Goal: Find contact information: Find contact information

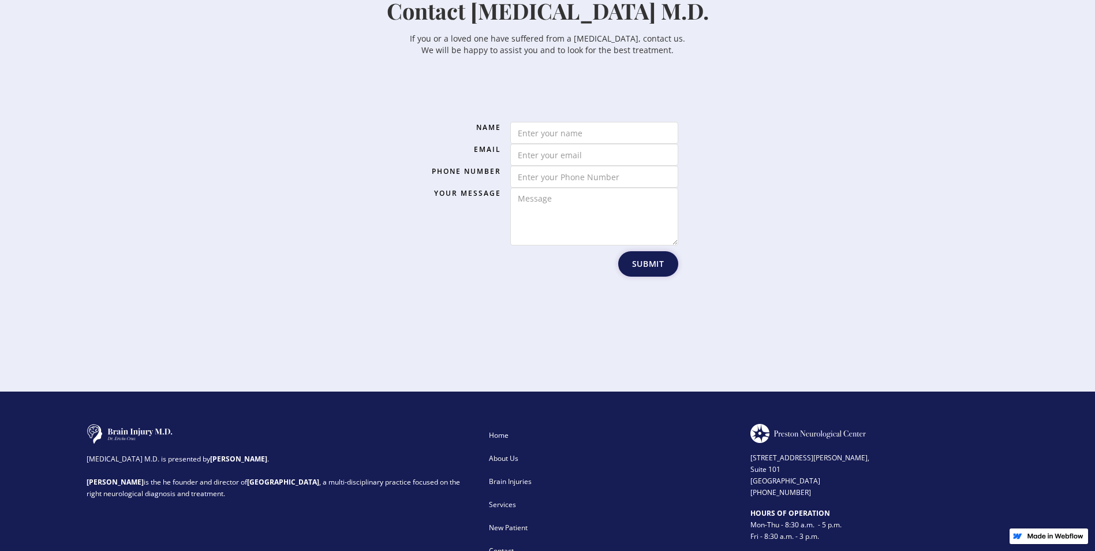
scroll to position [1775, 0]
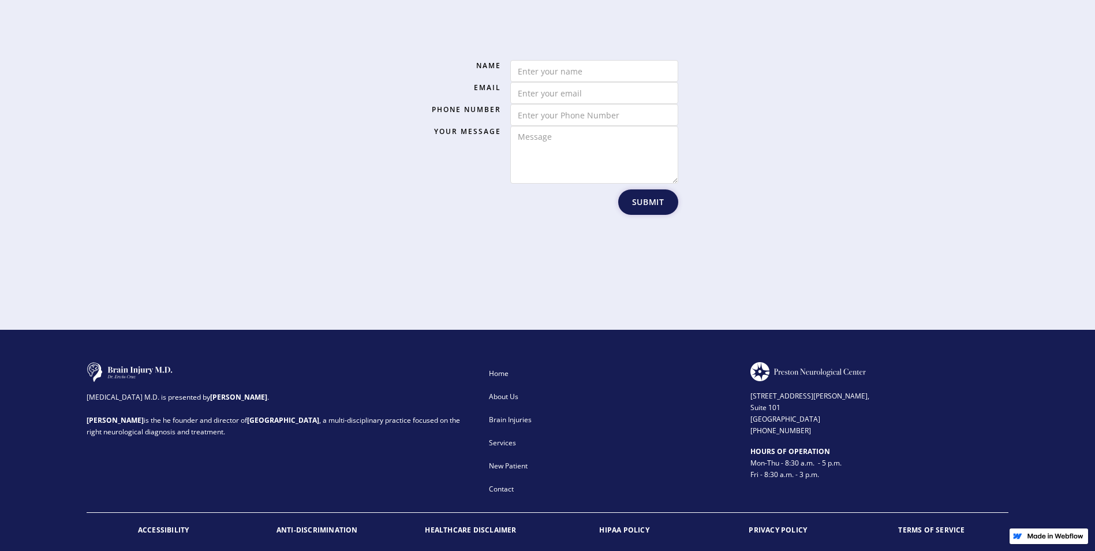
click at [749, 367] on div "[MEDICAL_DATA] M.D. is presented by [PERSON_NAME] . [PERSON_NAME] is the he fou…" at bounding box center [548, 431] width 922 height 139
drag, startPoint x: 751, startPoint y: 367, endPoint x: 807, endPoint y: 390, distance: 60.0
click at [807, 390] on div "[STREET_ADDRESS][PERSON_NAME] (972) 503-2780" at bounding box center [880, 408] width 258 height 55
copy div "[STREET_ADDRESS][PERSON_NAME]"
click at [827, 399] on div "[STREET_ADDRESS][PERSON_NAME] (972) 503-2780" at bounding box center [880, 408] width 258 height 55
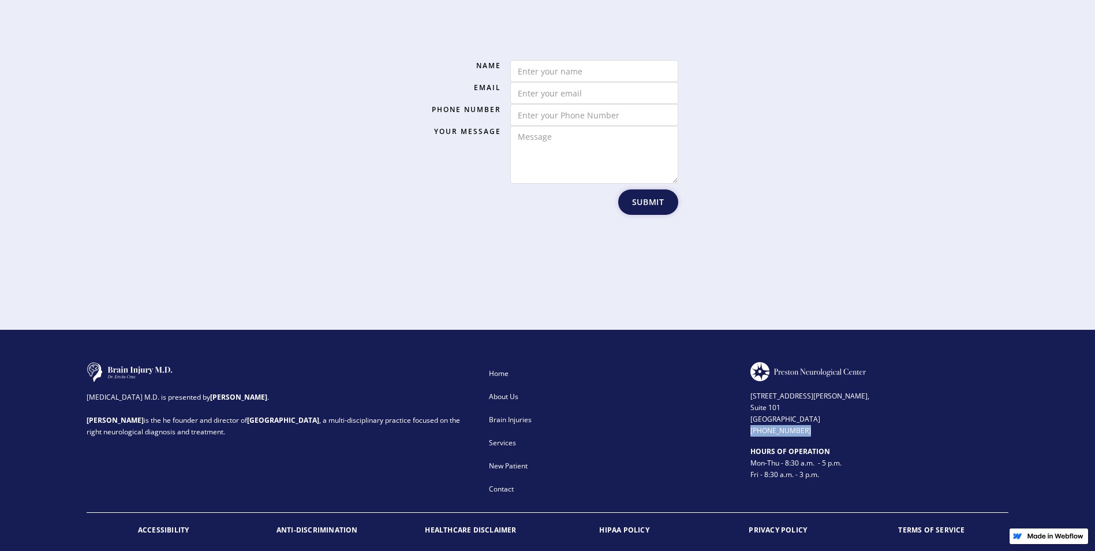
drag, startPoint x: 807, startPoint y: 404, endPoint x: 746, endPoint y: 403, distance: 60.6
click at [746, 403] on div "[MEDICAL_DATA] M.D. is presented by [PERSON_NAME] . [PERSON_NAME] is the he fou…" at bounding box center [548, 431] width 922 height 139
copy div "[PHONE_NUMBER]"
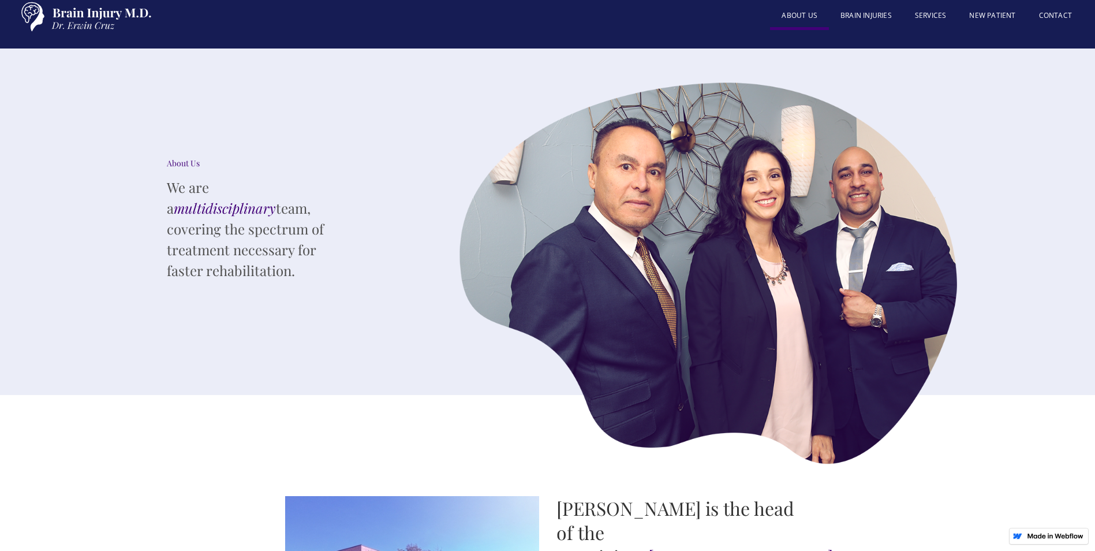
scroll to position [0, 0]
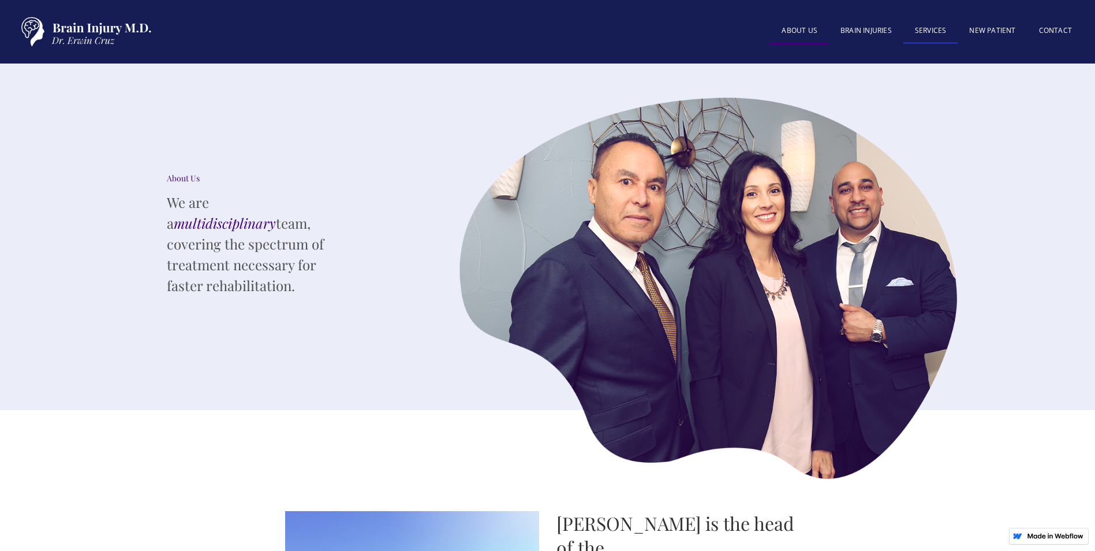
click at [938, 33] on link "SERVICES" at bounding box center [931, 31] width 55 height 25
